Goal: Task Accomplishment & Management: Use online tool/utility

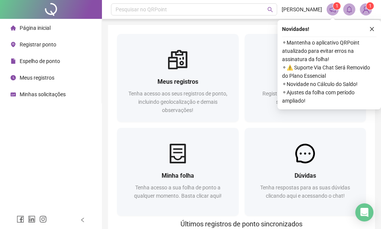
click at [20, 44] on span "Registrar ponto" at bounding box center [38, 45] width 37 height 6
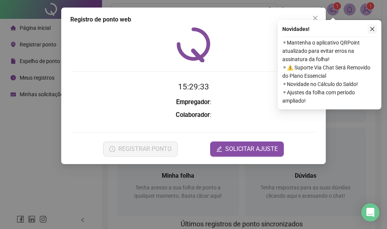
click at [371, 29] on icon "close" at bounding box center [371, 28] width 5 height 5
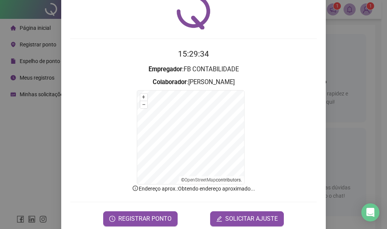
scroll to position [47, 0]
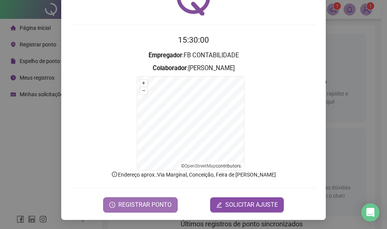
click at [119, 199] on button "REGISTRAR PONTO" at bounding box center [140, 205] width 74 height 15
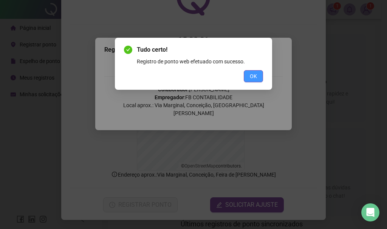
click at [247, 77] on button "OK" at bounding box center [253, 76] width 19 height 12
